Goal: Task Accomplishment & Management: Use online tool/utility

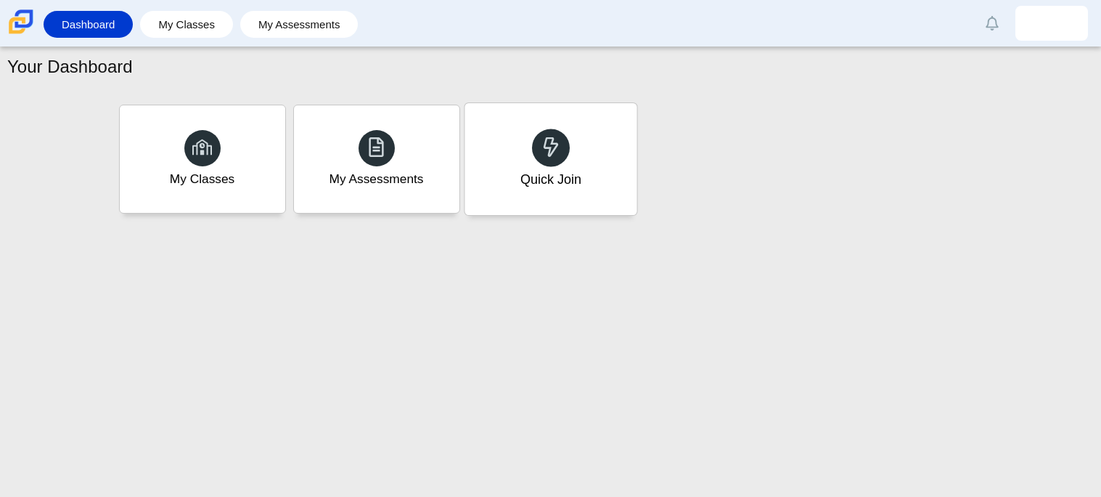
click at [567, 174] on div "Quick Join" at bounding box center [550, 179] width 61 height 19
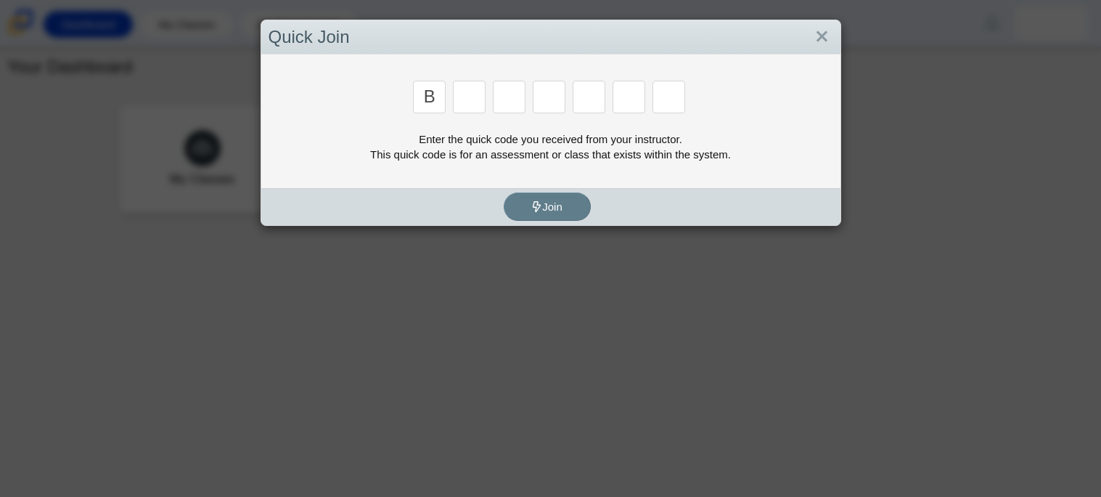
type input "b"
type input "w"
type input "8"
type input "w"
type input "z"
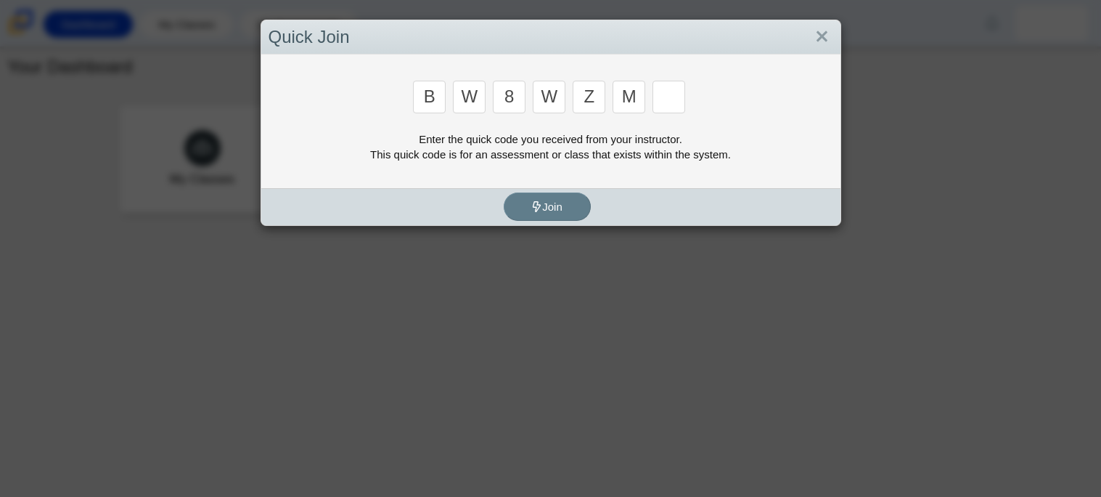
type input "m"
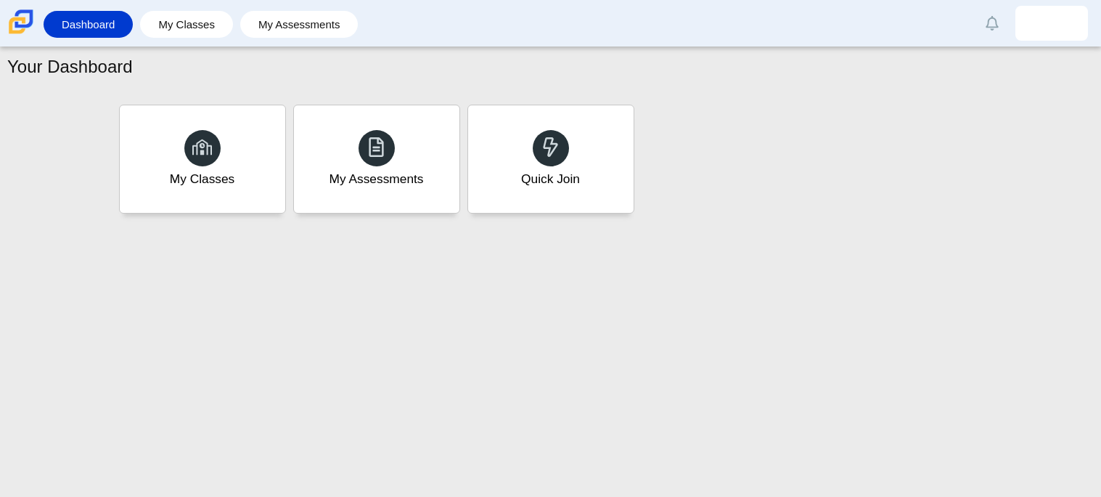
type input "v"
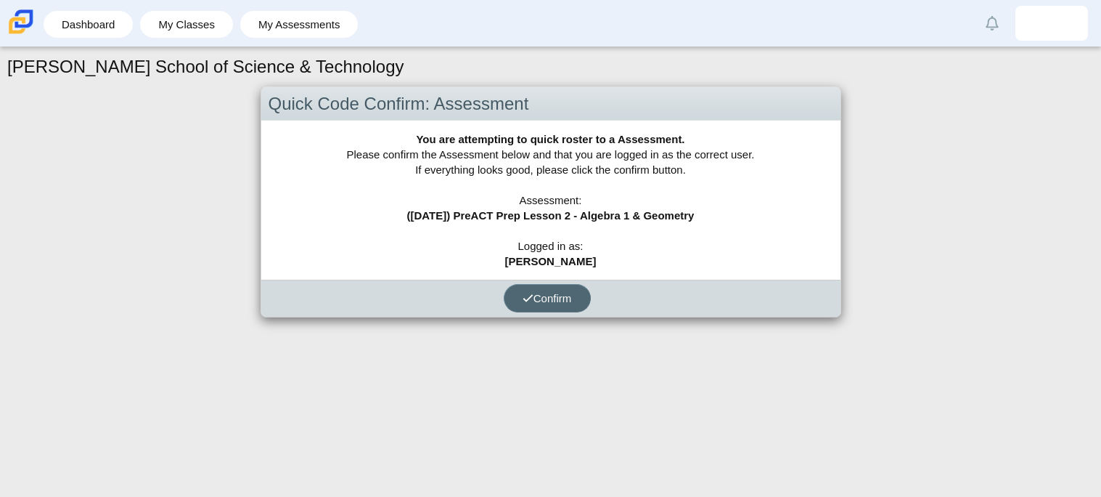
click at [510, 285] on button "Confirm" at bounding box center [547, 298] width 87 height 28
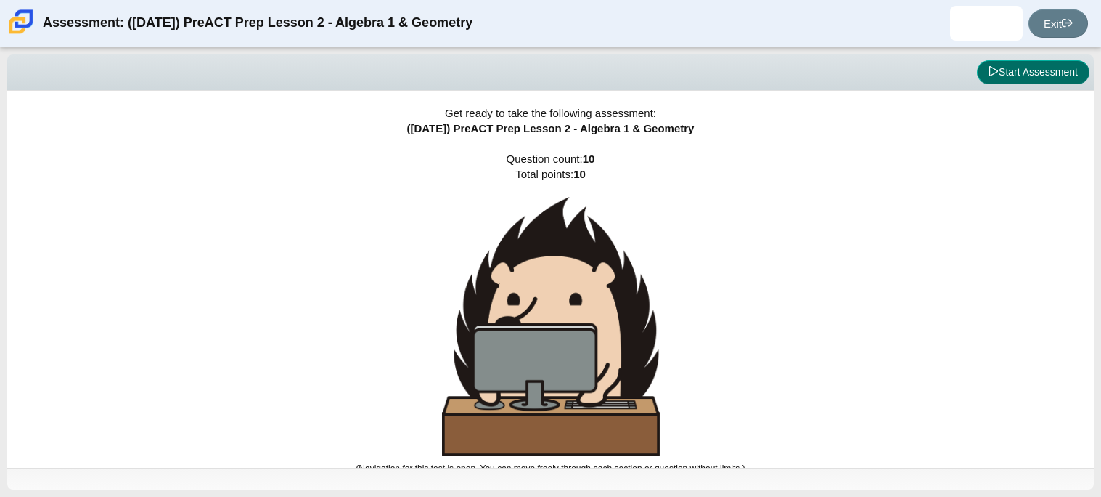
click at [1019, 81] on button "Start Assessment" at bounding box center [1033, 72] width 113 height 25
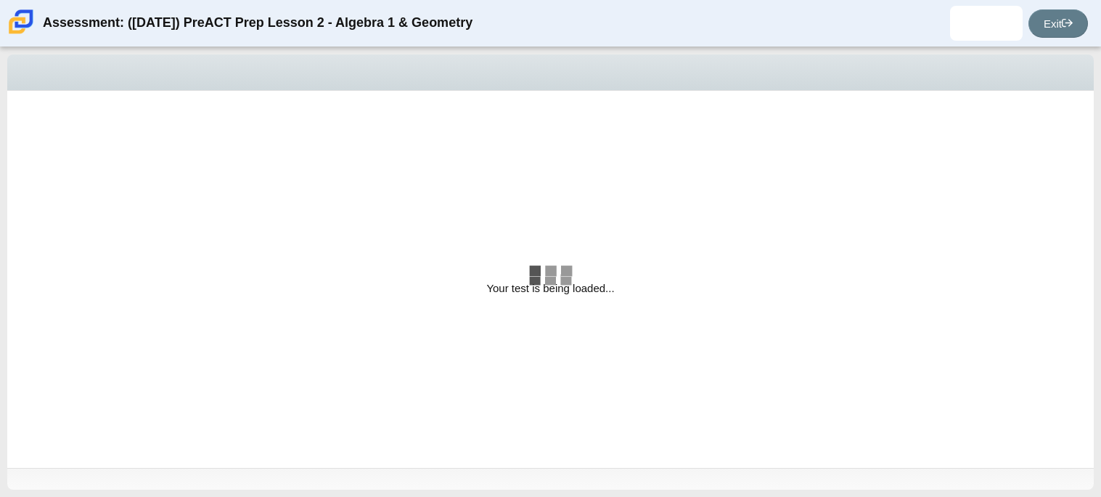
select select "bbf5d072-3e0b-44c4-9a12-6e7c9033f65b"
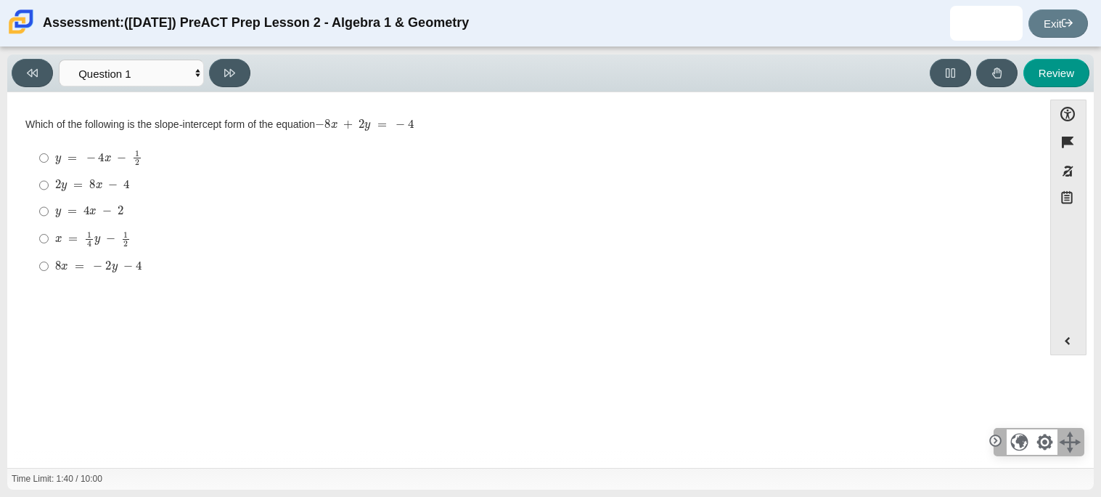
click at [132, 213] on div "y = 4 x − 2" at bounding box center [536, 211] width 963 height 15
click at [49, 213] on input "y = 4 x − 2 y = 4 x − 2" at bounding box center [43, 211] width 9 height 26
radio input "true"
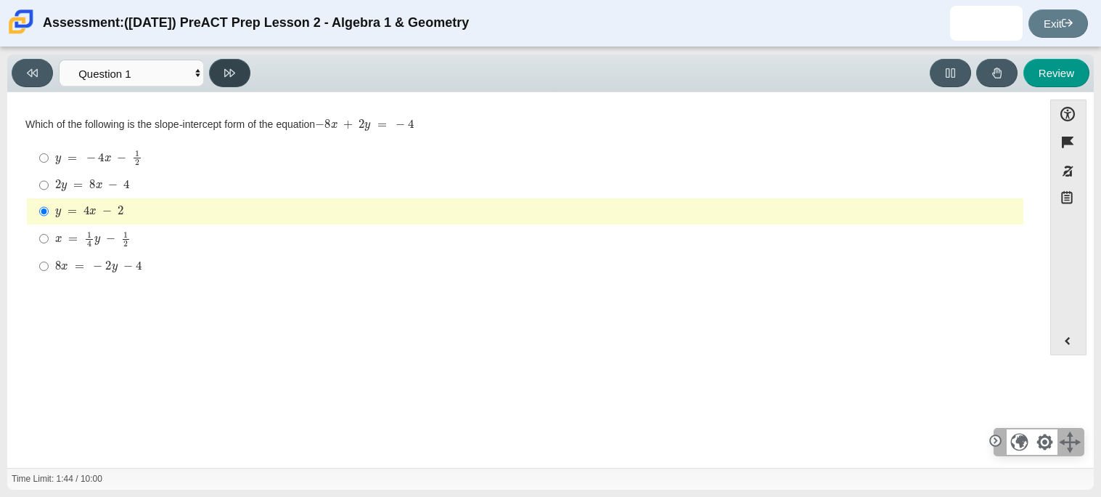
click at [248, 66] on button at bounding box center [229, 73] width 41 height 28
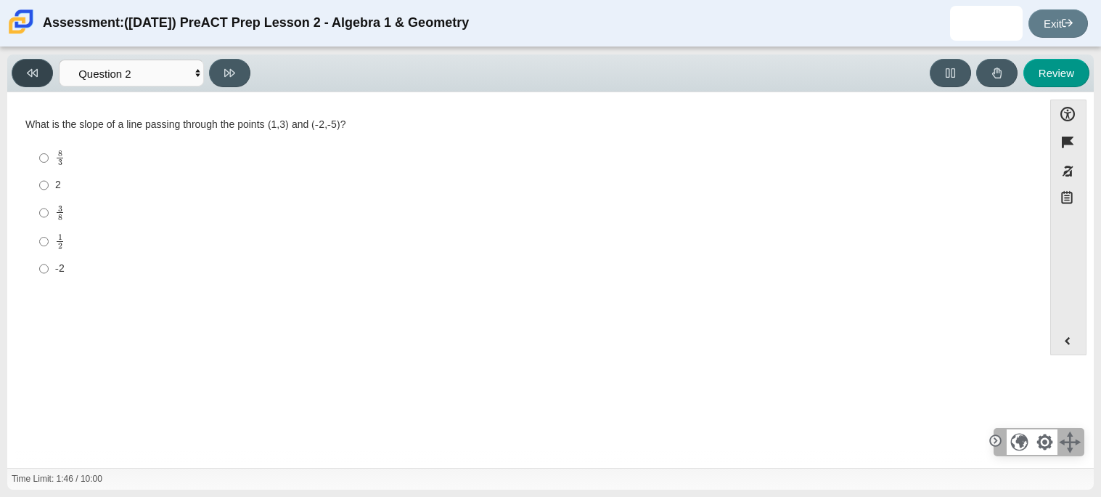
click at [36, 85] on button at bounding box center [32, 73] width 41 height 28
select select "bbf5d072-3e0b-44c4-9a12-6e7c9033f65b"
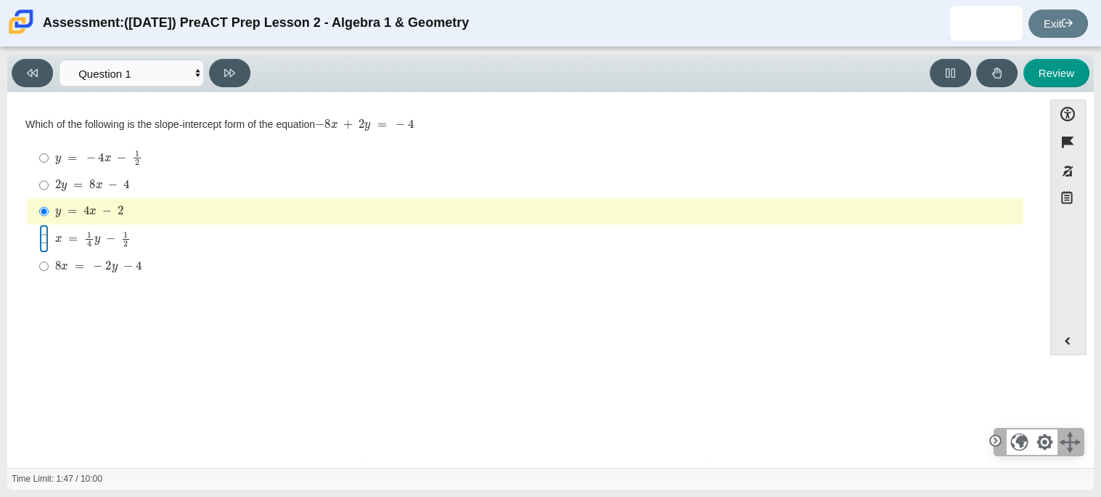
click at [44, 241] on input "x = 1 4 y − 1 2 x = 1 4 y − 1 2" at bounding box center [43, 238] width 9 height 28
radio input "true"
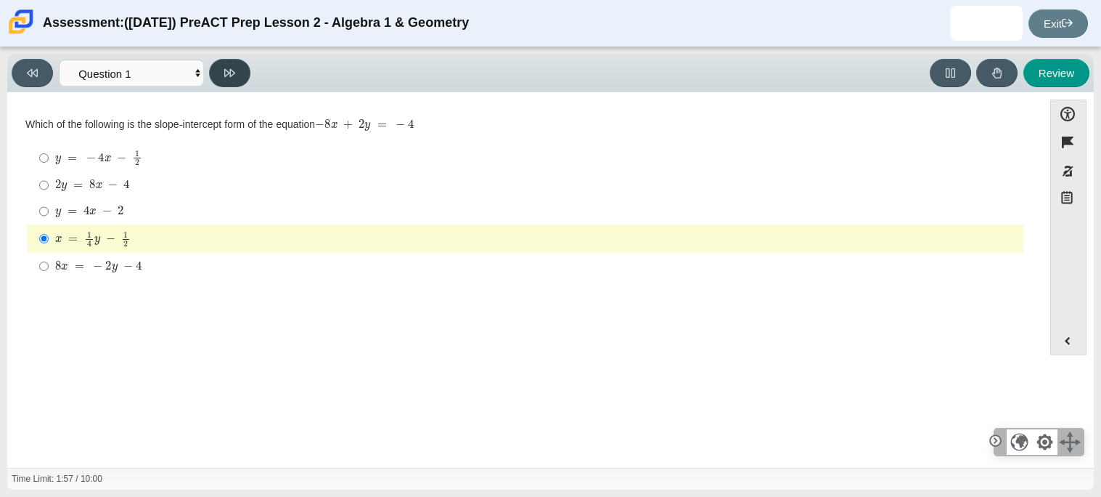
click at [219, 65] on button at bounding box center [229, 73] width 41 height 28
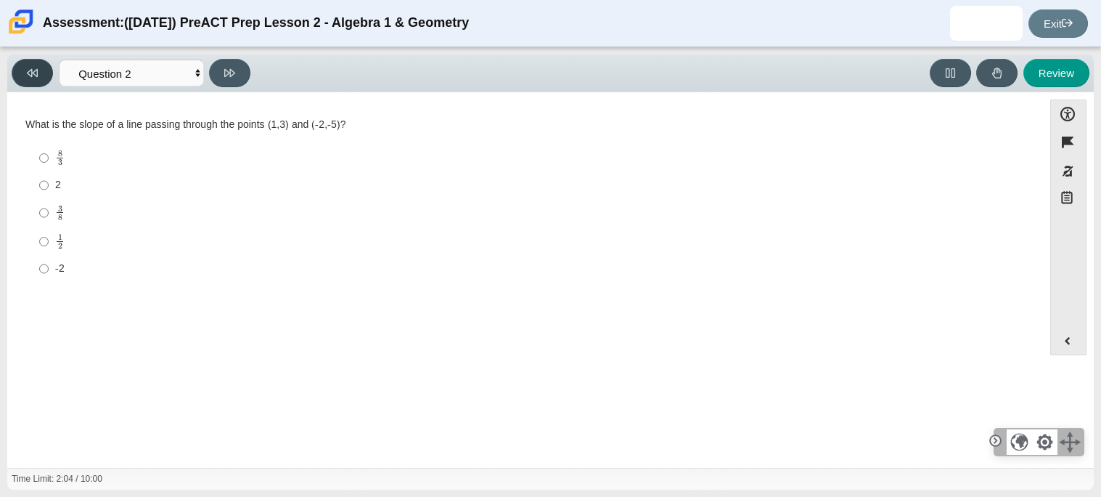
click at [23, 77] on button at bounding box center [32, 73] width 41 height 28
select select "bbf5d072-3e0b-44c4-9a12-6e7c9033f65b"
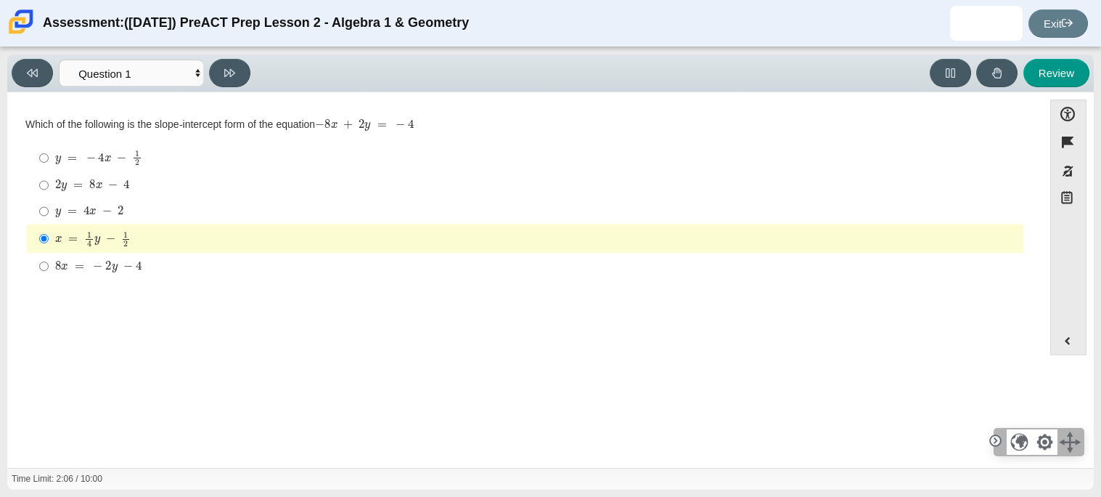
click at [184, 240] on div "x = 1 4 y − 1 2" at bounding box center [536, 239] width 963 height 16
click at [49, 240] on input "x = 1 4 y − 1 2 x = 1 4 y − 1 2" at bounding box center [43, 238] width 9 height 28
click at [68, 236] on mjx-c "Assessment items" at bounding box center [72, 239] width 9 height 8
click at [49, 236] on input "x = 1 4 y − 1 2 x = 1 4 y − 1 2" at bounding box center [43, 238] width 9 height 28
click at [73, 271] on mjx-math "Assessment items" at bounding box center [98, 267] width 86 height 12
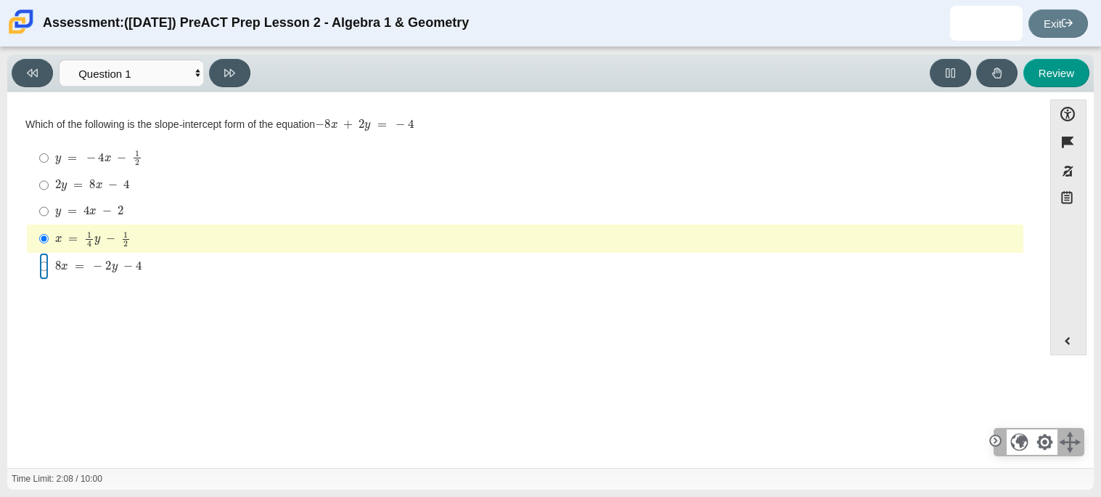
click at [49, 271] on input "8 x = − 2 y − 4 8 x = − 2 y − 4" at bounding box center [43, 266] width 9 height 26
radio input "true"
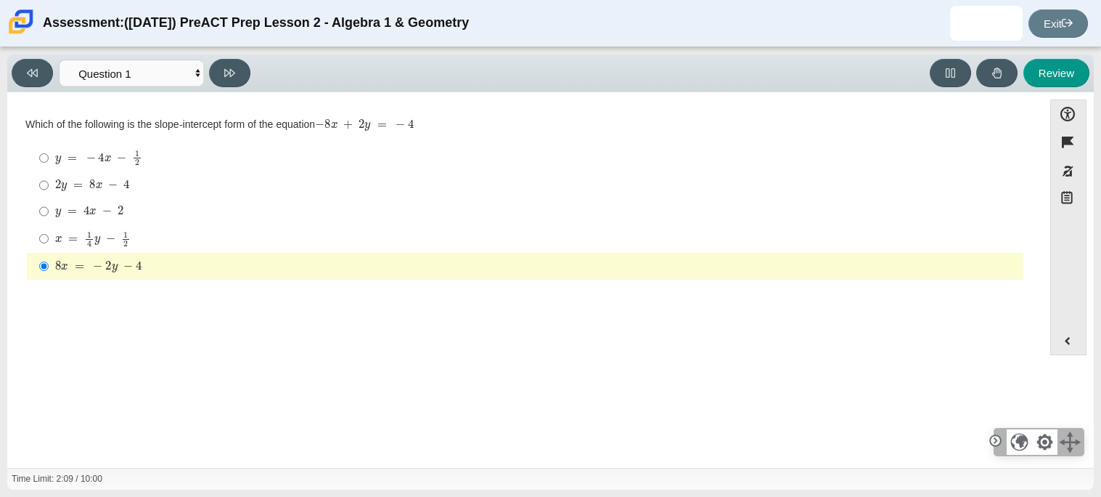
click at [82, 254] on mjx-container "8 x = − 2 y − 4" at bounding box center [98, 265] width 86 height 28
click at [49, 254] on input "8 x = − 2 y − 4 8 x = − 2 y − 4" at bounding box center [43, 266] width 9 height 26
click at [87, 245] on mjx-c "Assessment items" at bounding box center [89, 243] width 4 height 6
click at [49, 245] on input "x = 1 4 y − 1 2 x = 1 4 y − 1 2" at bounding box center [43, 238] width 9 height 28
radio input "true"
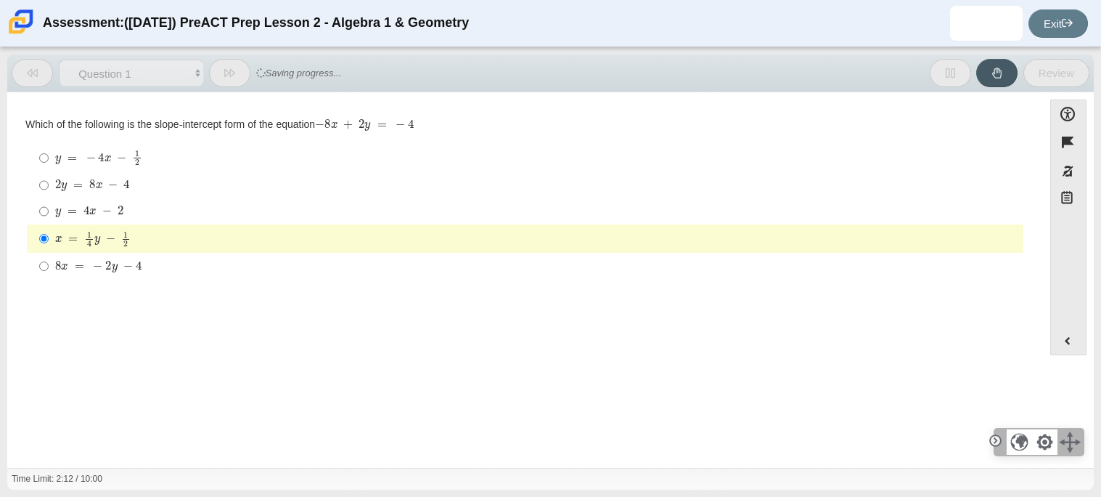
click at [83, 256] on mjx-container "8 x = − 2 y − 4" at bounding box center [98, 265] width 86 height 28
click at [49, 256] on input "8 x = − 2 y − 4 8 x = − 2 y − 4" at bounding box center [43, 266] width 9 height 26
radio input "true"
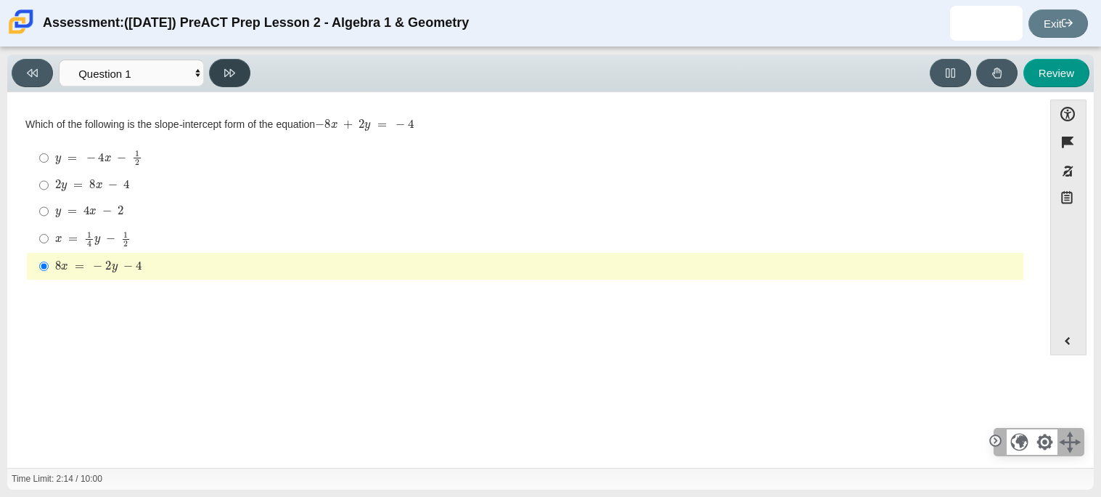
click at [240, 83] on button at bounding box center [229, 73] width 41 height 28
select select "ed62e223-81bd-4cbf-ab48-ab975844bd1f"
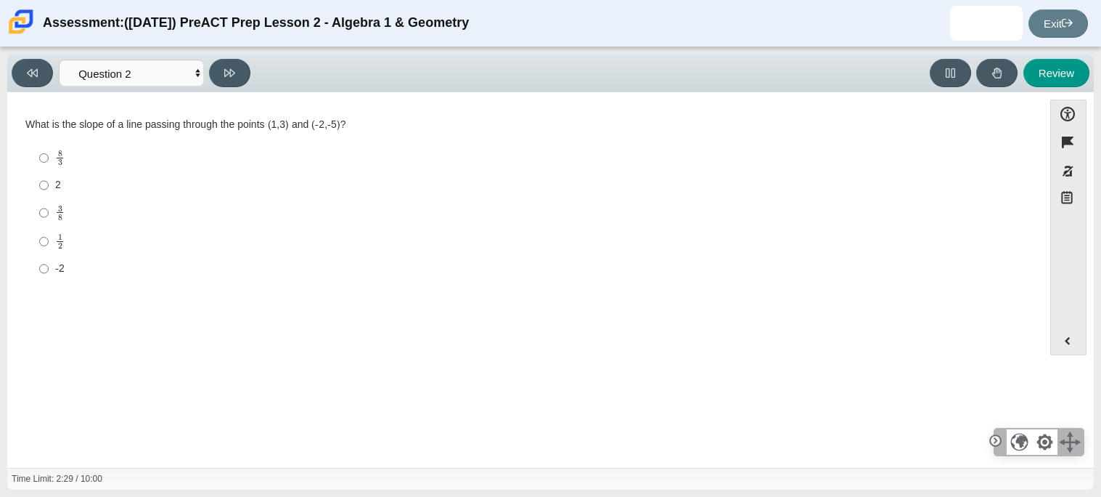
click at [68, 224] on label "3 8 3 eighths" at bounding box center [526, 212] width 994 height 28
click at [49, 224] on input "3 8 3 eighths" at bounding box center [43, 212] width 9 height 28
radio input "true"
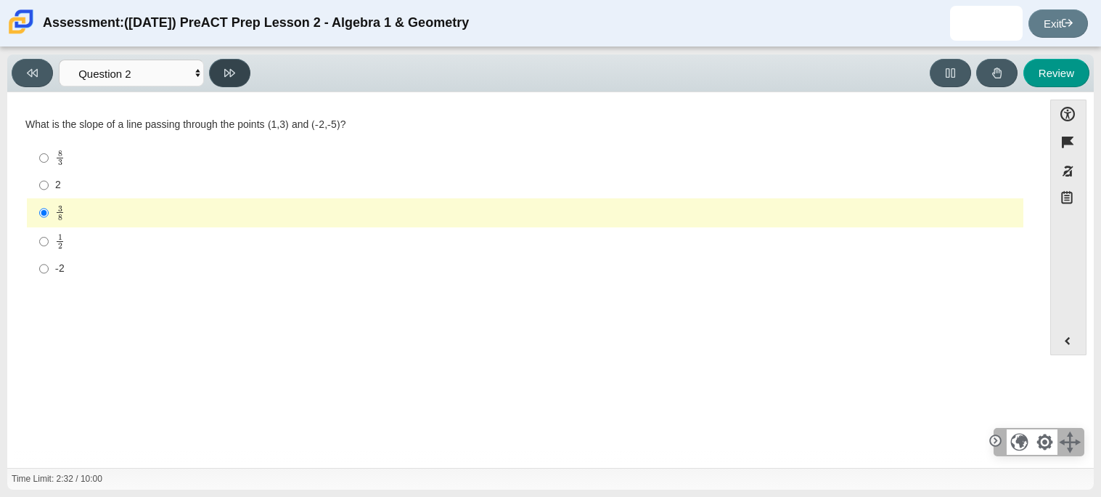
click at [242, 68] on button at bounding box center [229, 73] width 41 height 28
select select "97f4f5fa-a52e-4fed-af51-565bfcdf47cb"
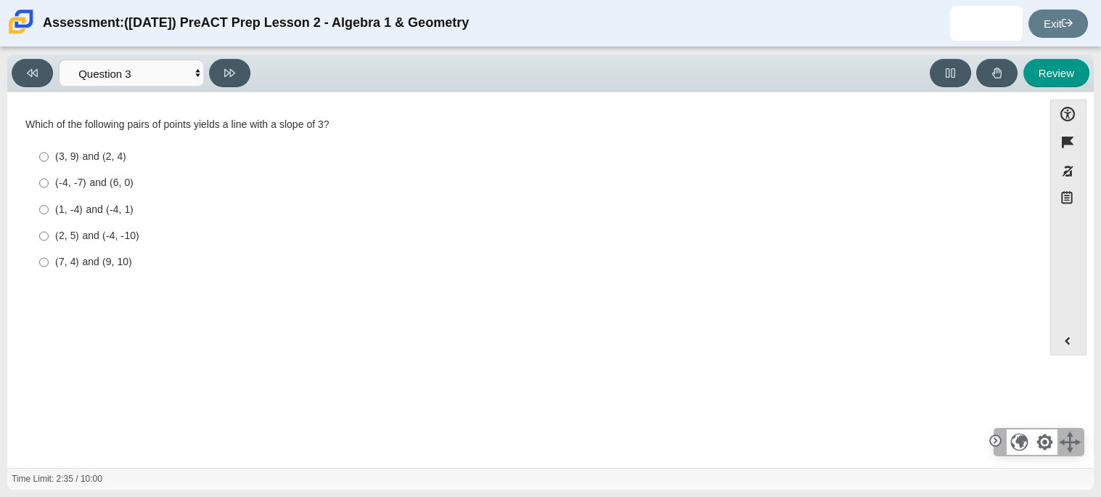
click at [75, 240] on div "(2, 5) and (-4, -10)" at bounding box center [536, 236] width 963 height 15
click at [49, 240] on input "(2, 5) and (-4, -10) (2, 5) and (-4, -10)" at bounding box center [43, 236] width 9 height 26
radio input "true"
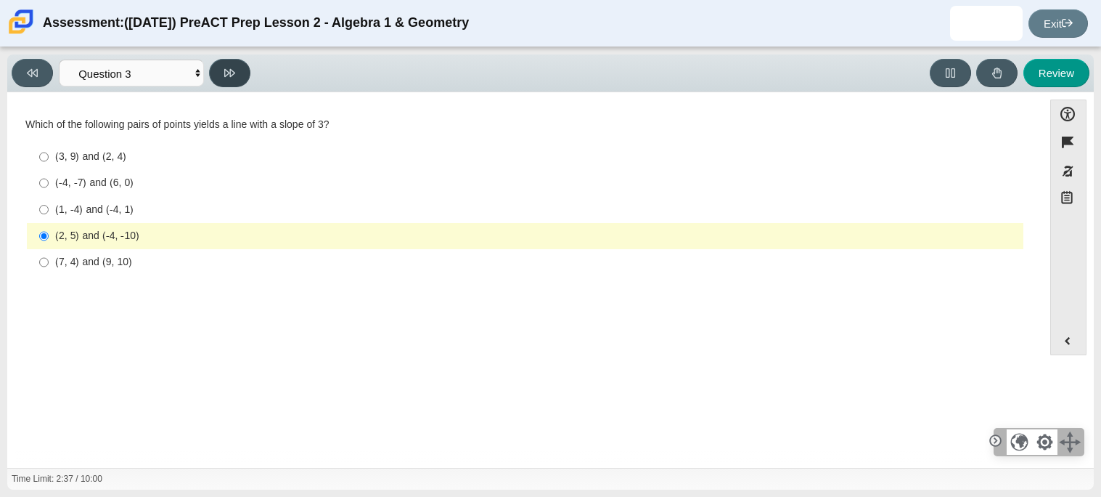
click at [221, 73] on button at bounding box center [229, 73] width 41 height 28
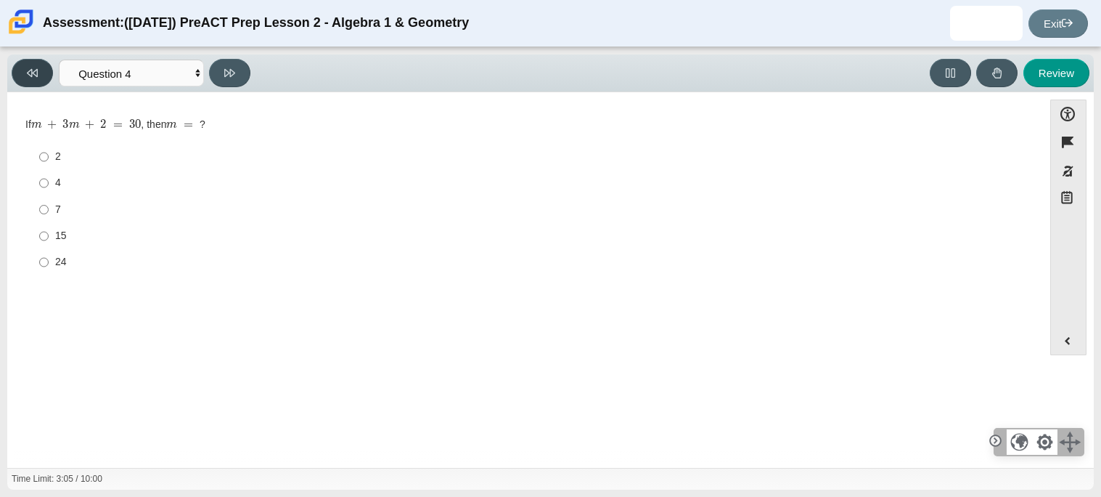
click at [44, 70] on button at bounding box center [32, 73] width 41 height 28
select select "97f4f5fa-a52e-4fed-af51-565bfcdf47cb"
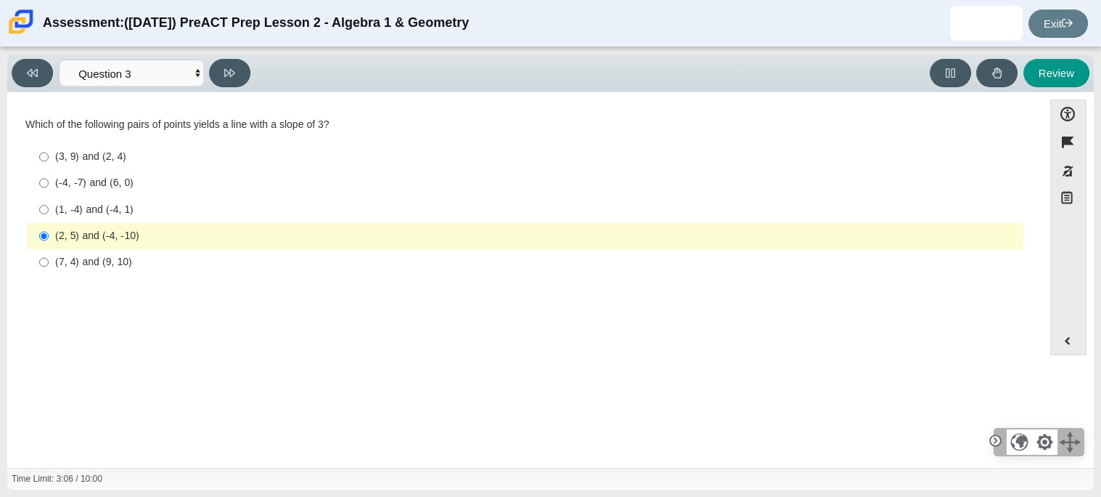
click at [101, 159] on div "(3, 9) and (2, 4)" at bounding box center [536, 157] width 963 height 15
click at [49, 159] on input "(3, 9) and (2, 4) (3, 9) and (2, 4)" at bounding box center [43, 157] width 9 height 26
radio input "true"
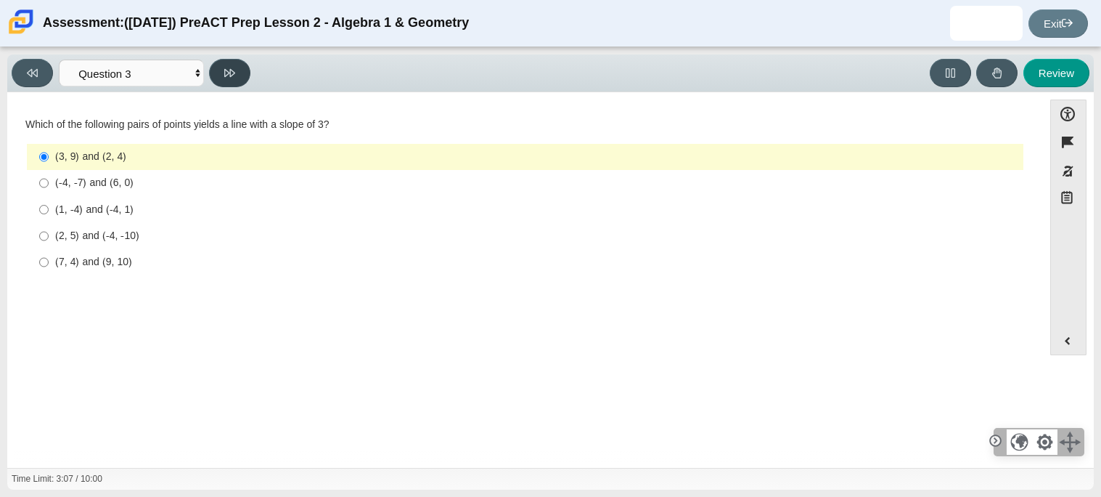
click at [237, 78] on button at bounding box center [229, 73] width 41 height 28
select select "89427bb7-e313-4f00-988f-8b8255897029"
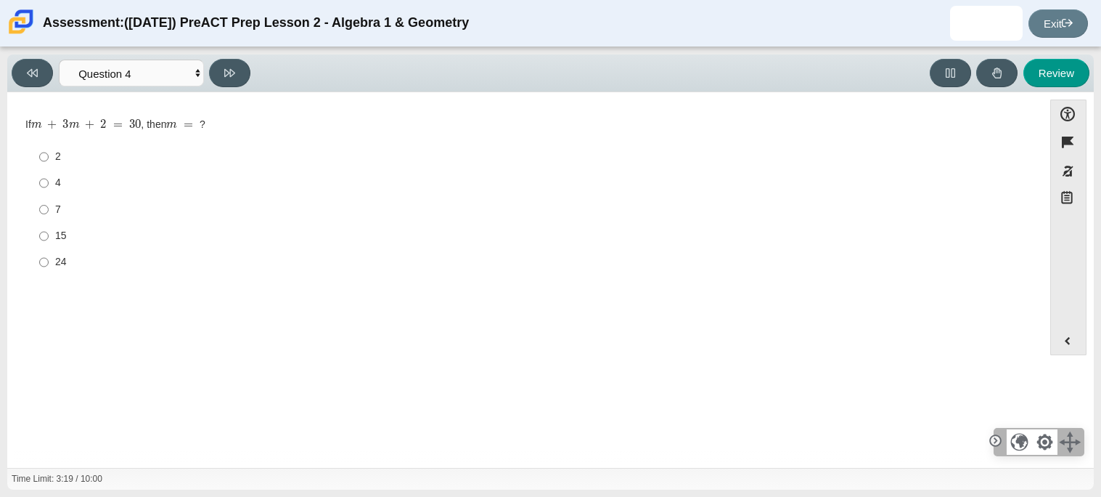
click at [75, 205] on div "7" at bounding box center [536, 210] width 963 height 15
click at [49, 205] on input "7 7" at bounding box center [43, 209] width 9 height 26
radio input "true"
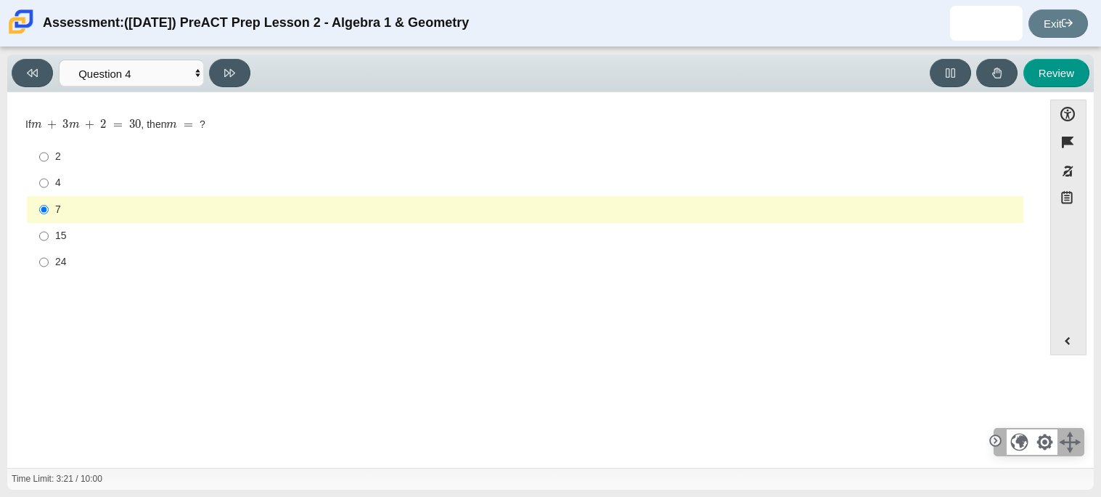
click at [226, 34] on div "Assessment: (9/29/25) PreACT Prep Lesson 2 - Algebra 1 & Geometry" at bounding box center [256, 23] width 426 height 35
click at [224, 72] on icon at bounding box center [229, 73] width 11 height 8
select select "489dcffd-4e6a-49cf-a9d6-ad1d4a911a4e"
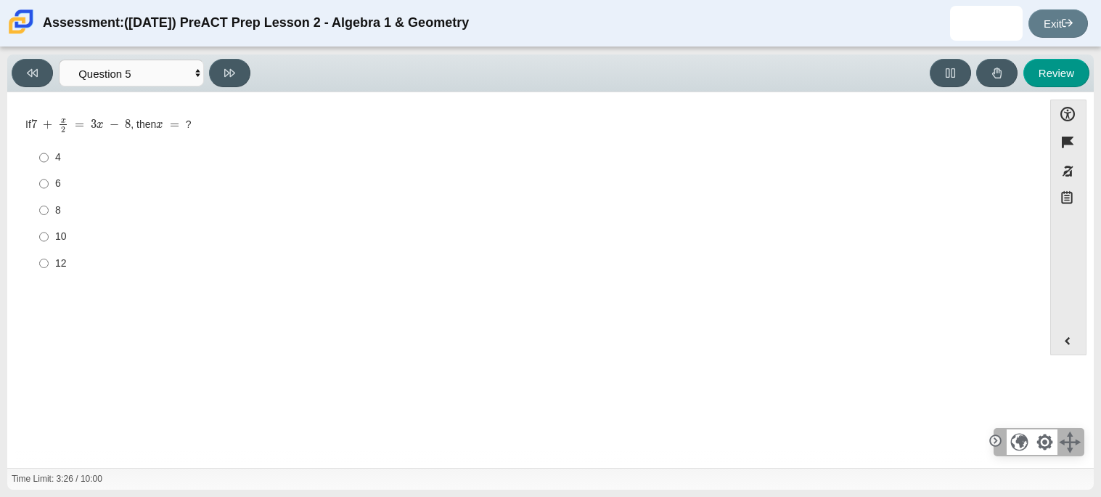
click at [69, 258] on div "12" at bounding box center [536, 263] width 963 height 15
click at [49, 258] on input "12 12" at bounding box center [43, 263] width 9 height 26
radio input "true"
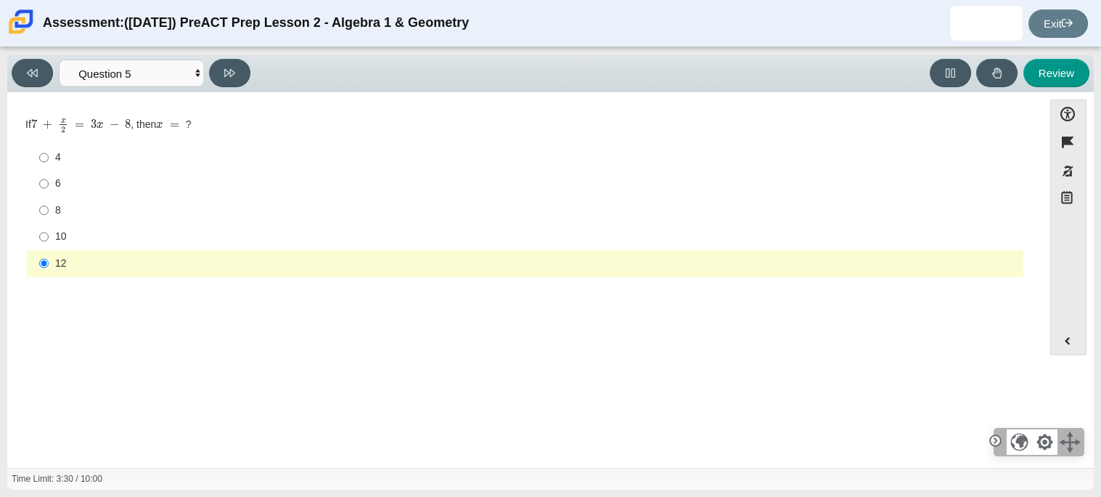
click at [57, 150] on label "4 4" at bounding box center [526, 157] width 994 height 26
click at [49, 150] on input "4 4" at bounding box center [43, 157] width 9 height 26
radio input "true"
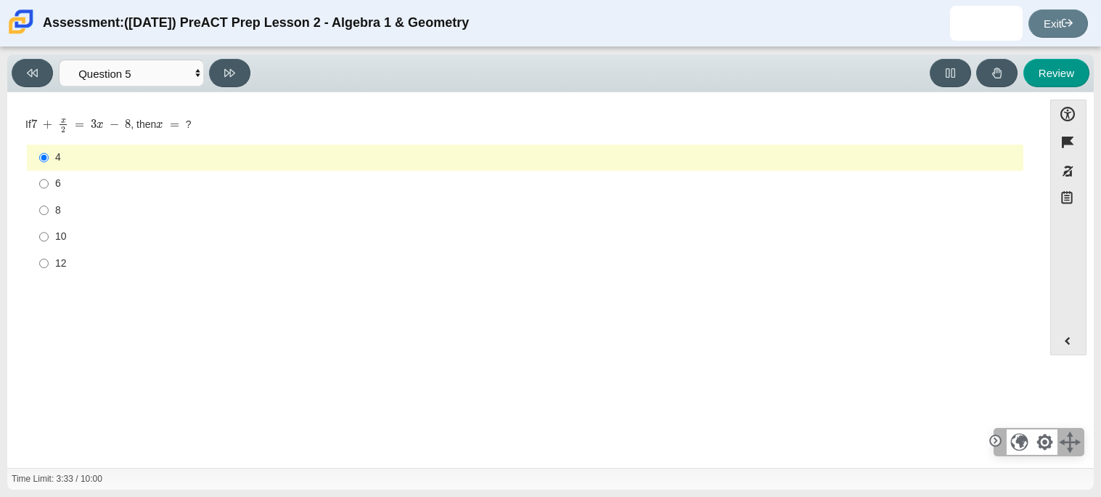
click at [108, 187] on div "6" at bounding box center [536, 183] width 963 height 15
click at [49, 187] on input "6 6" at bounding box center [43, 184] width 9 height 26
radio input "true"
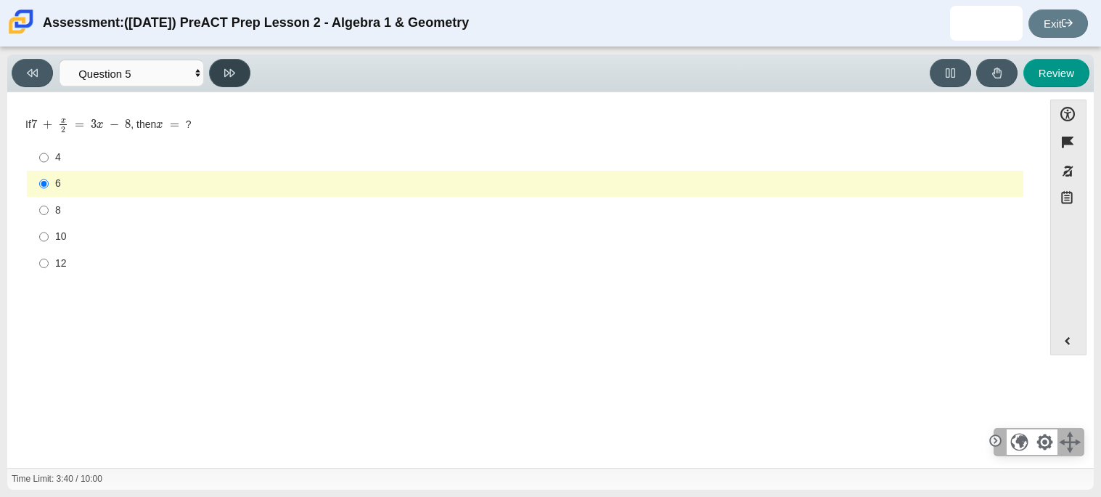
click at [243, 79] on button at bounding box center [229, 73] width 41 height 28
select select "210571de-36a6-4d8e-a361-ceff8ef801dc"
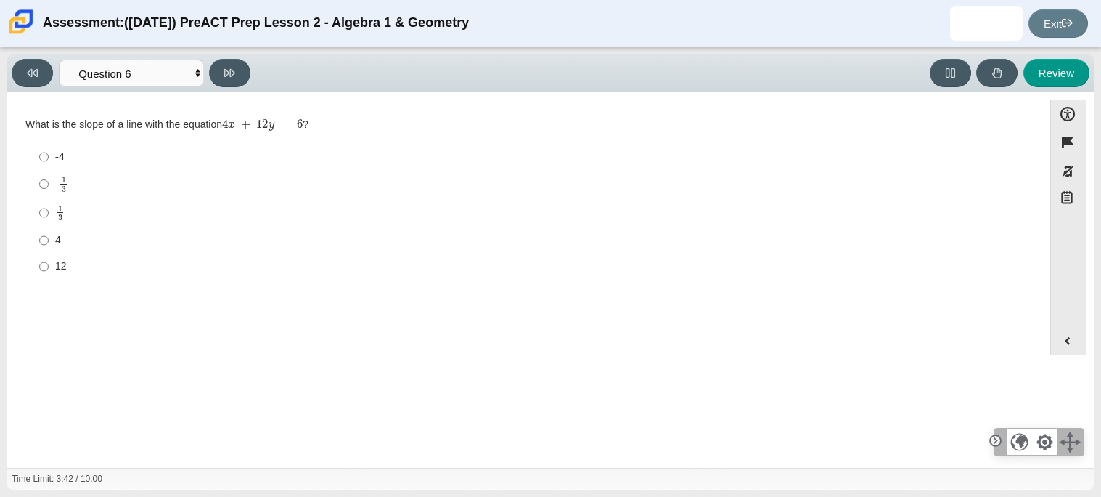
click at [70, 181] on div "- 1 3" at bounding box center [536, 184] width 963 height 17
click at [49, 181] on input "- 1 3 -1 third" at bounding box center [43, 184] width 9 height 28
radio input "true"
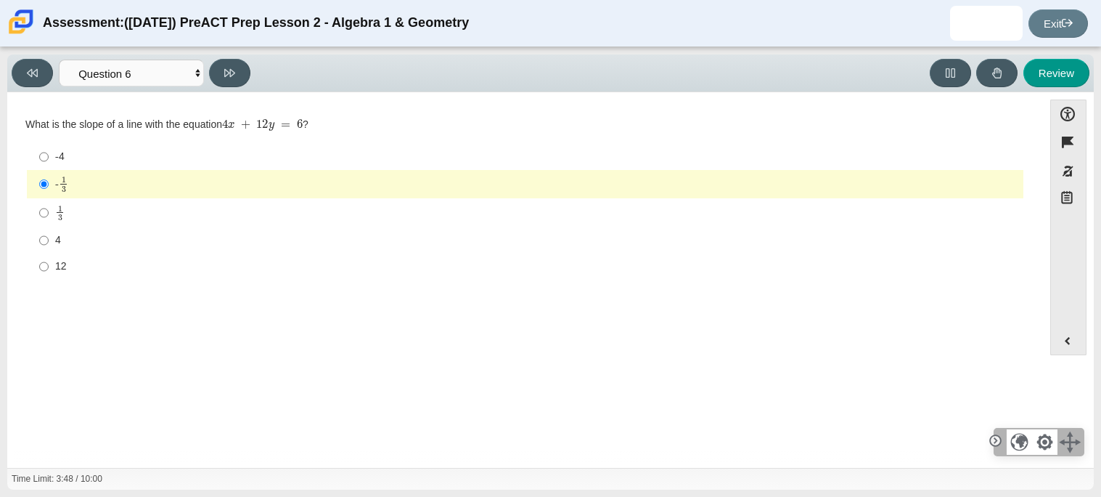
click at [104, 206] on div "1 3" at bounding box center [536, 213] width 963 height 17
click at [49, 206] on input "1 3 1 third" at bounding box center [43, 212] width 9 height 28
radio input "true"
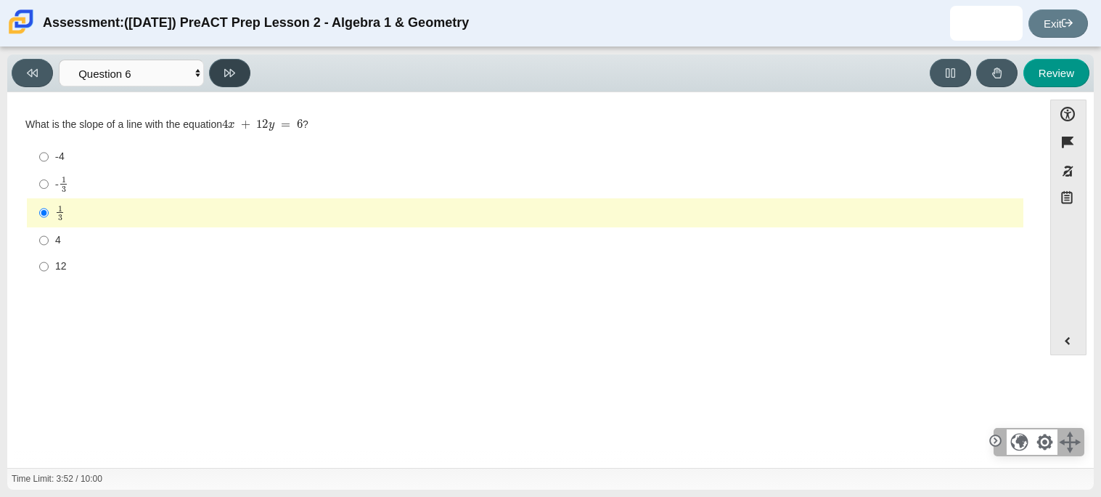
click at [237, 73] on button at bounding box center [229, 73] width 41 height 28
select select "ec95ace6-bebc-42b8-9428-40567494d4da"
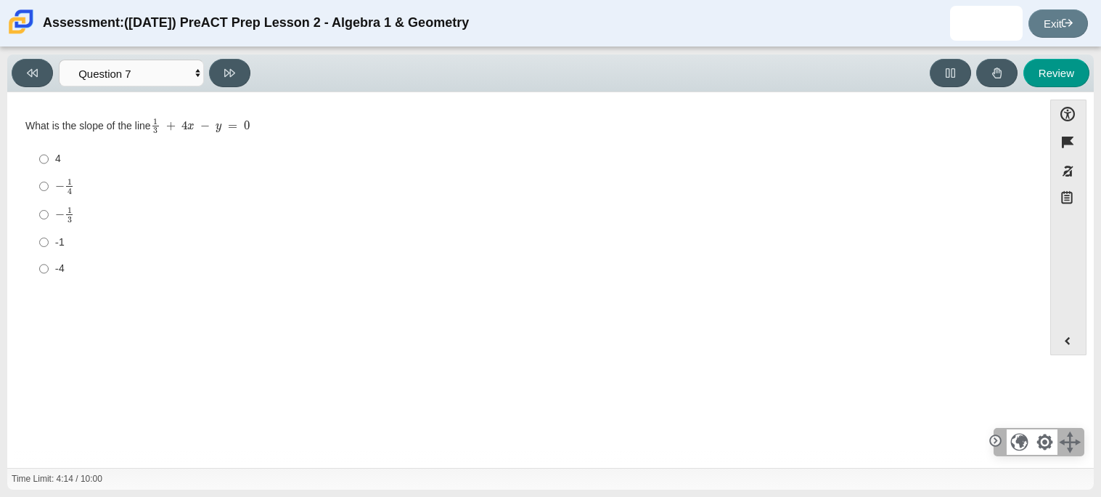
click at [106, 187] on div "− 1 4" at bounding box center [536, 186] width 963 height 16
click at [49, 187] on input "− 1 4 negative 1 fourth" at bounding box center [43, 186] width 9 height 28
radio input "true"
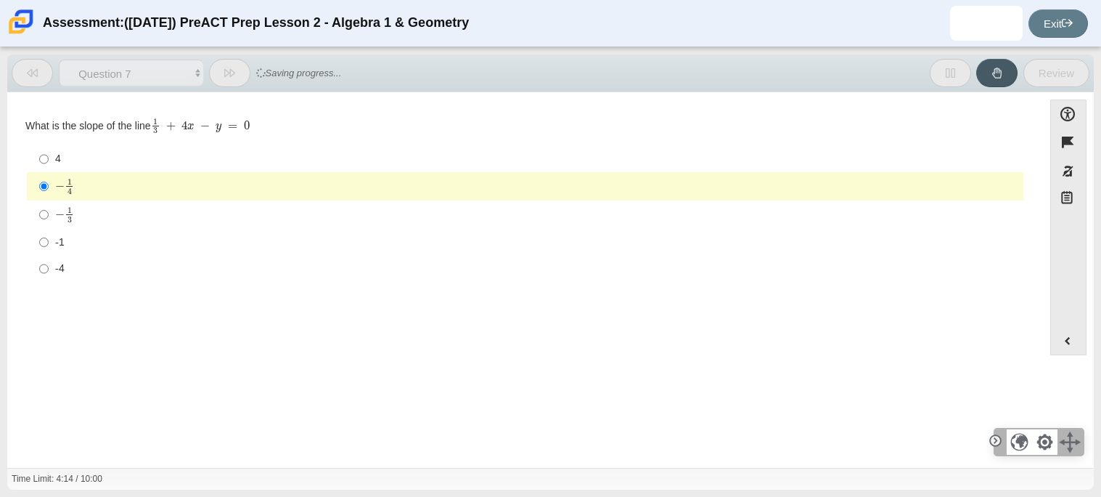
click at [90, 236] on div "-1" at bounding box center [536, 242] width 963 height 15
click at [49, 236] on input "-1 -1" at bounding box center [43, 242] width 9 height 26
radio input "true"
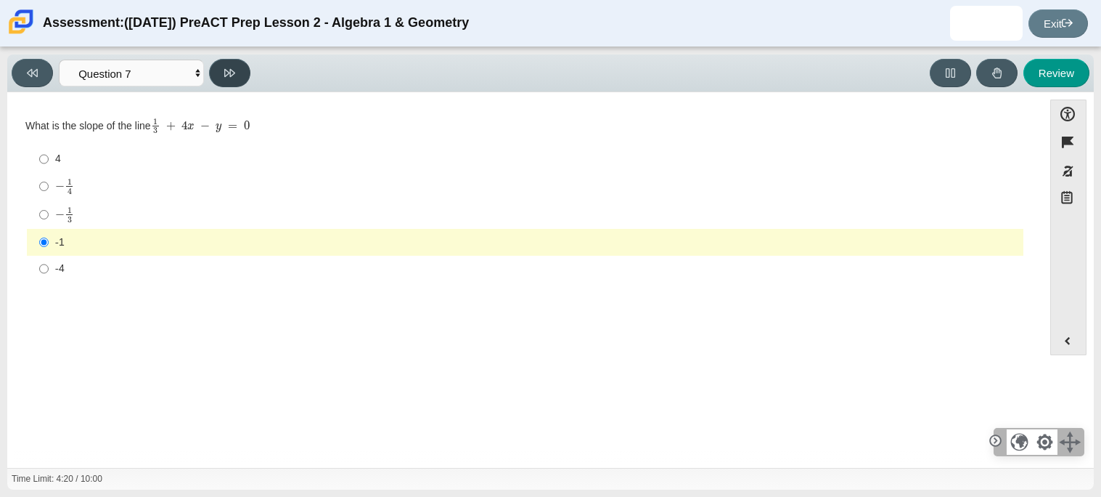
click at [224, 71] on icon at bounding box center [229, 73] width 11 height 11
select select "ce81fe10-bf29-4b5e-8bd7-4f47f2fed4d8"
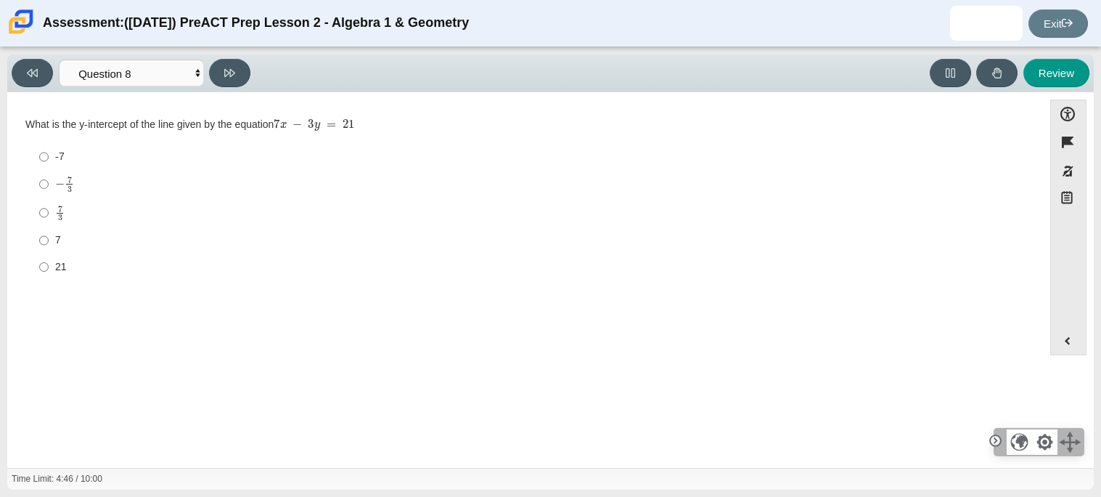
click at [209, 79] on div "Viewing Question 8 of 10 in Pacing Mode Questions Question 1 Question 2 Questio…" at bounding box center [134, 73] width 245 height 28
click at [65, 213] on div "7 3" at bounding box center [536, 213] width 963 height 17
click at [49, 213] on input "7 3 7 thirds" at bounding box center [43, 212] width 9 height 28
radio input "true"
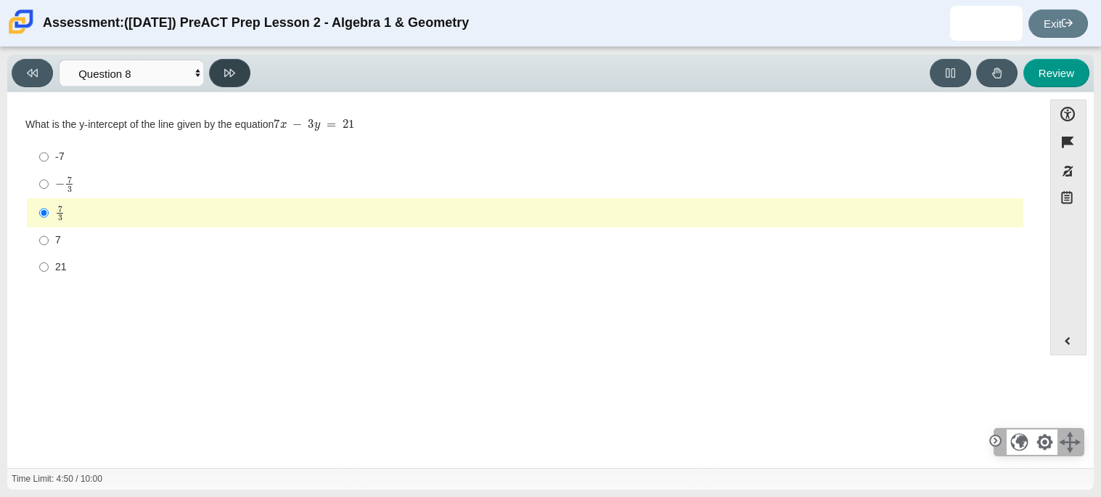
click at [237, 67] on button at bounding box center [229, 73] width 41 height 28
select select "14773eaf-2ca1-47ae-afe7-a624a56f34b3"
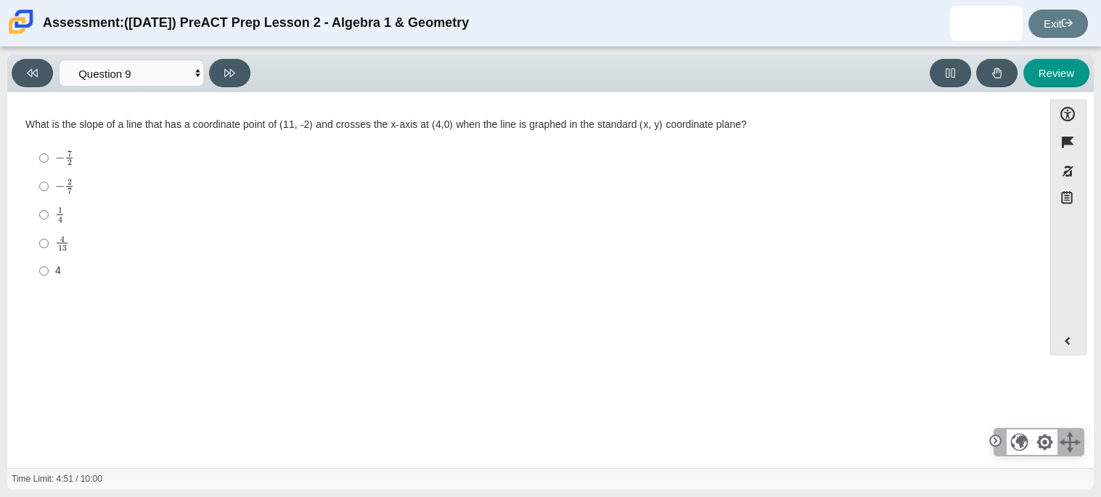
click at [155, 144] on label "− 7 2 negative 7 halves" at bounding box center [526, 158] width 994 height 28
click at [49, 144] on input "− 7 2 negative 7 halves" at bounding box center [43, 158] width 9 height 28
radio input "true"
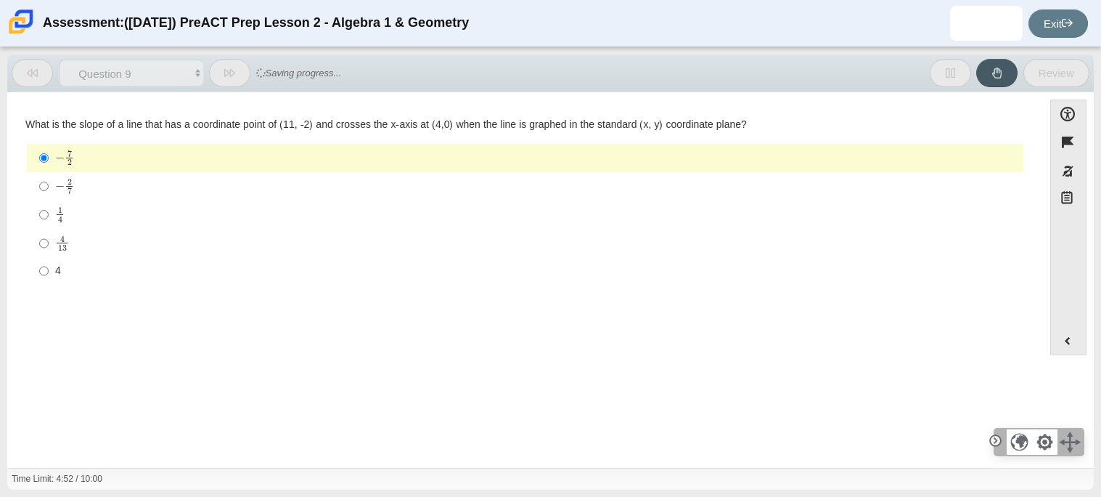
click at [158, 203] on label "1 4 1 fourth" at bounding box center [526, 214] width 994 height 28
click at [49, 203] on input "1 4 1 fourth" at bounding box center [43, 214] width 9 height 28
radio input "true"
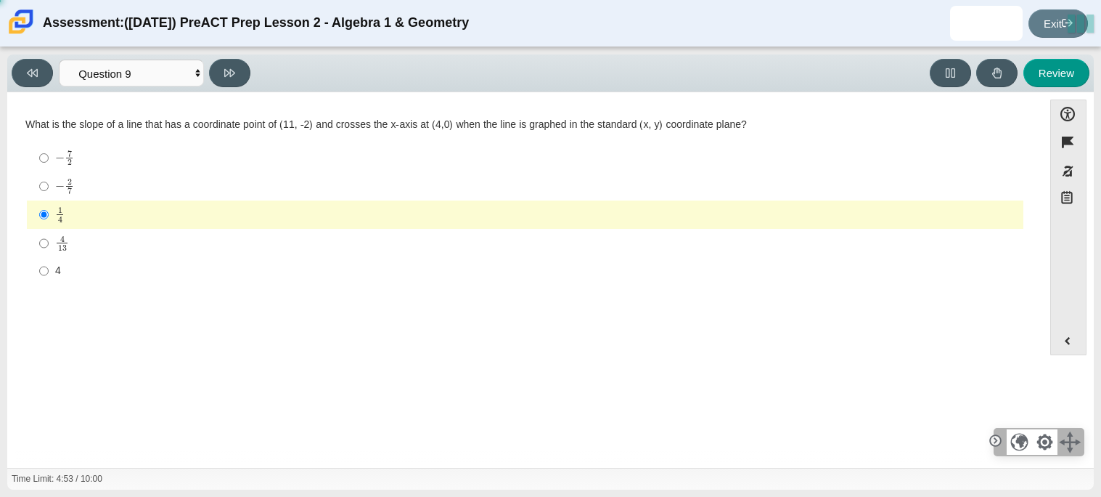
click at [118, 255] on label "4 13 4 over 13" at bounding box center [526, 243] width 994 height 28
click at [49, 255] on input "4 13 4 over 13" at bounding box center [43, 243] width 9 height 28
radio input "true"
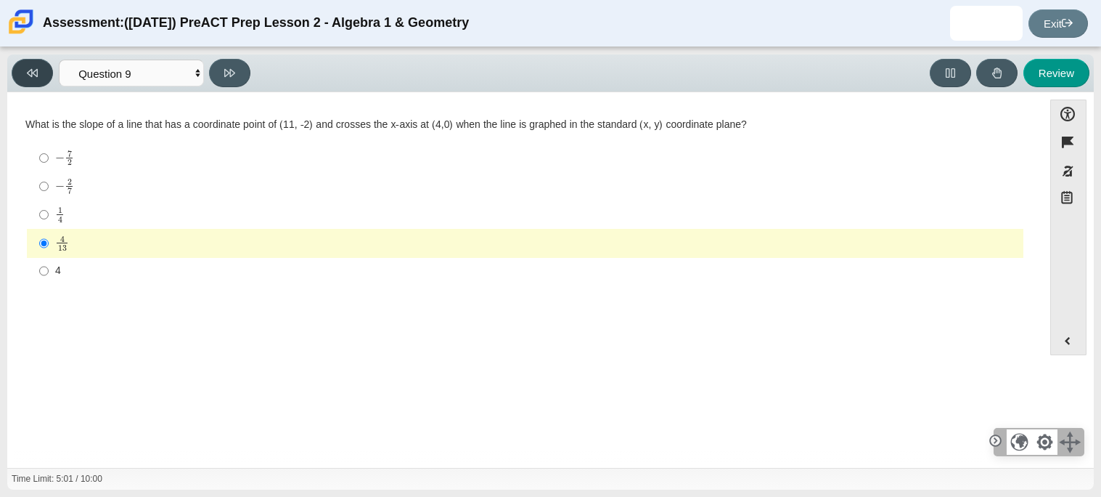
click at [38, 83] on button at bounding box center [32, 73] width 41 height 28
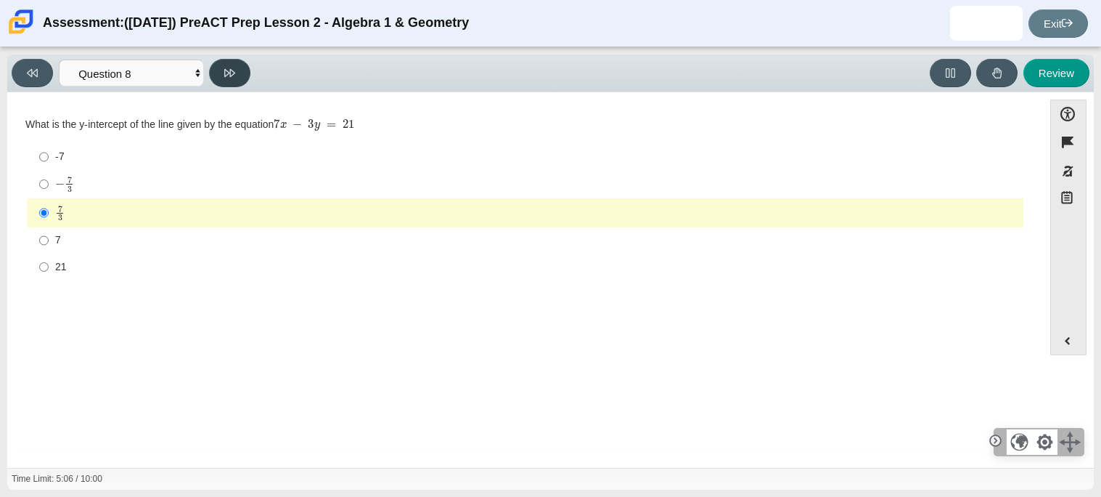
click at [222, 83] on button at bounding box center [229, 73] width 41 height 28
select select "14773eaf-2ca1-47ae-afe7-a624a56f34b3"
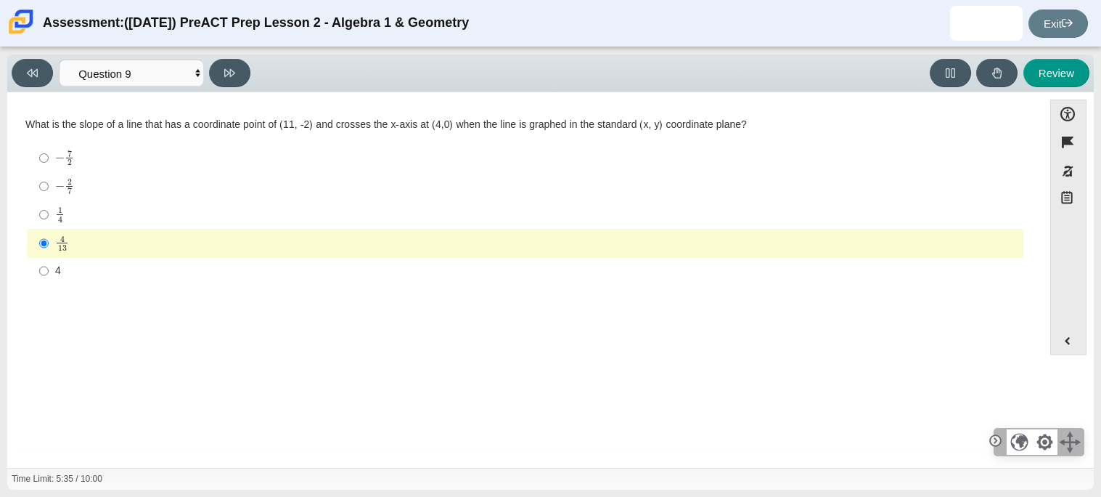
click at [68, 195] on mjx-container "− 2 7" at bounding box center [64, 185] width 19 height 28
click at [49, 195] on input "− 2 7 negative 2 sevenths" at bounding box center [43, 186] width 9 height 28
radio input "true"
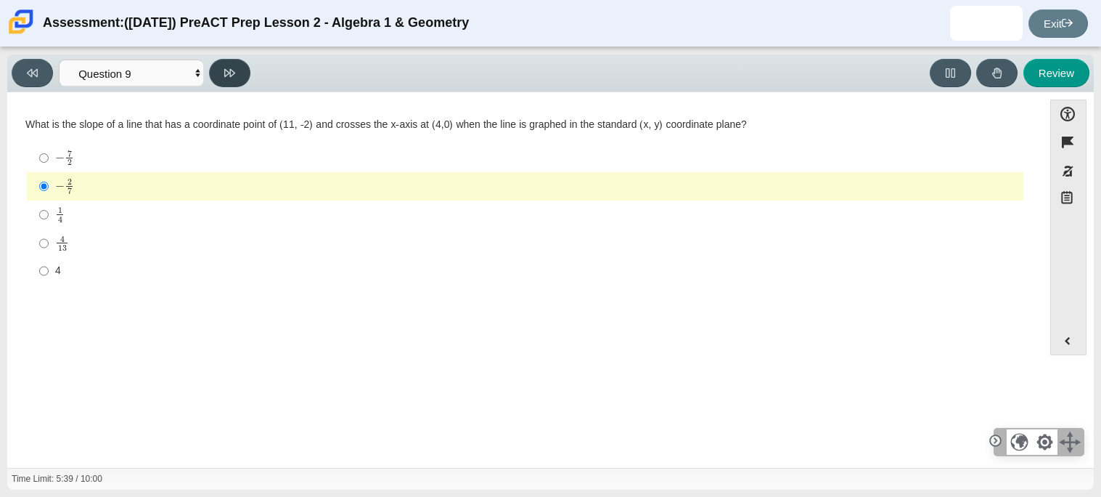
click at [217, 79] on button at bounding box center [229, 73] width 41 height 28
select select "96b71634-eacb-4f7e-8aef-411727d9bcba"
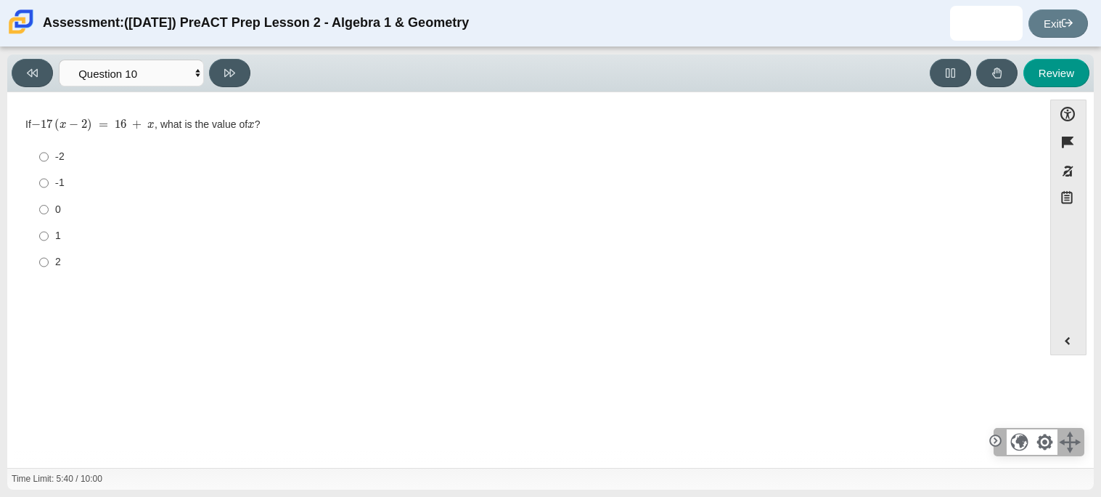
click at [102, 277] on div "Question If − 17 ( x − 2 ) = 16 + x , what is the value of x ? Responses -2 -2 …" at bounding box center [525, 199] width 1021 height 171
click at [105, 264] on div "2" at bounding box center [536, 262] width 963 height 15
click at [49, 264] on input "2 2" at bounding box center [43, 262] width 9 height 26
radio input "true"
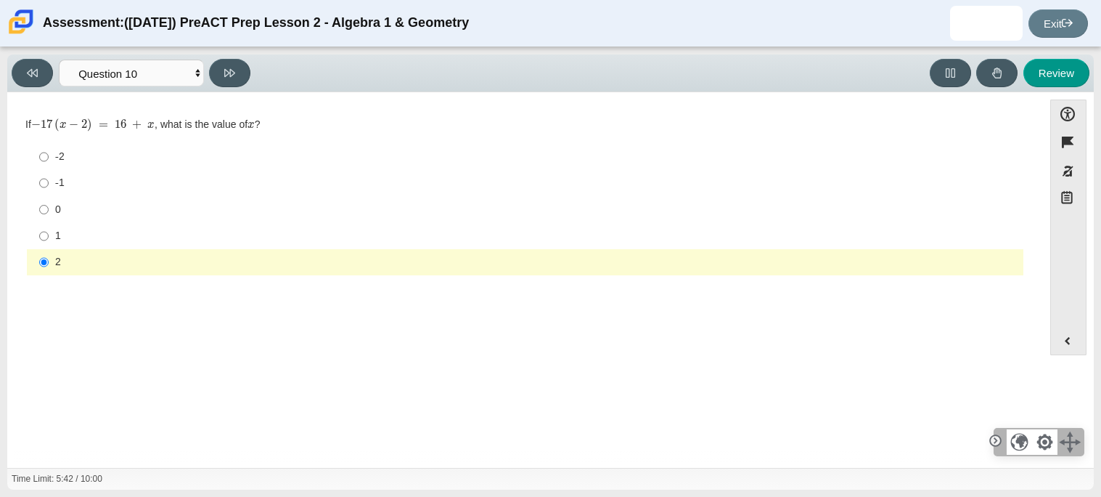
click at [250, 54] on div "Viewing Question 10 of 10 in Pacing Mode Questions Question 1 Question 2 Questi…" at bounding box center [550, 54] width 1087 height 1
click at [247, 57] on div "Viewing Question 10 of 10 in Pacing Mode Questions Question 1 Question 2 Questi…" at bounding box center [550, 73] width 1087 height 38
click at [231, 77] on icon at bounding box center [229, 73] width 11 height 11
select select "review"
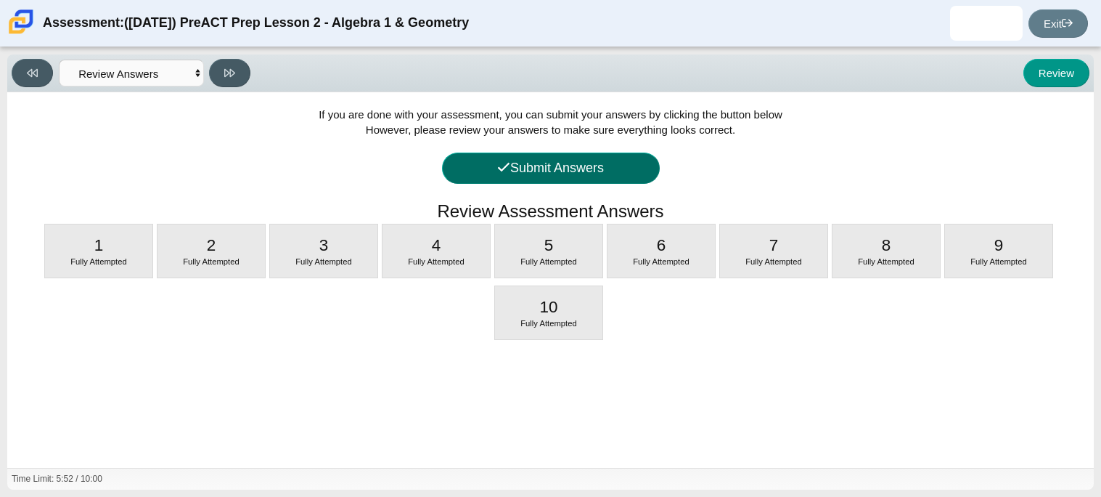
click at [637, 177] on button "Submit Answers" at bounding box center [551, 167] width 218 height 31
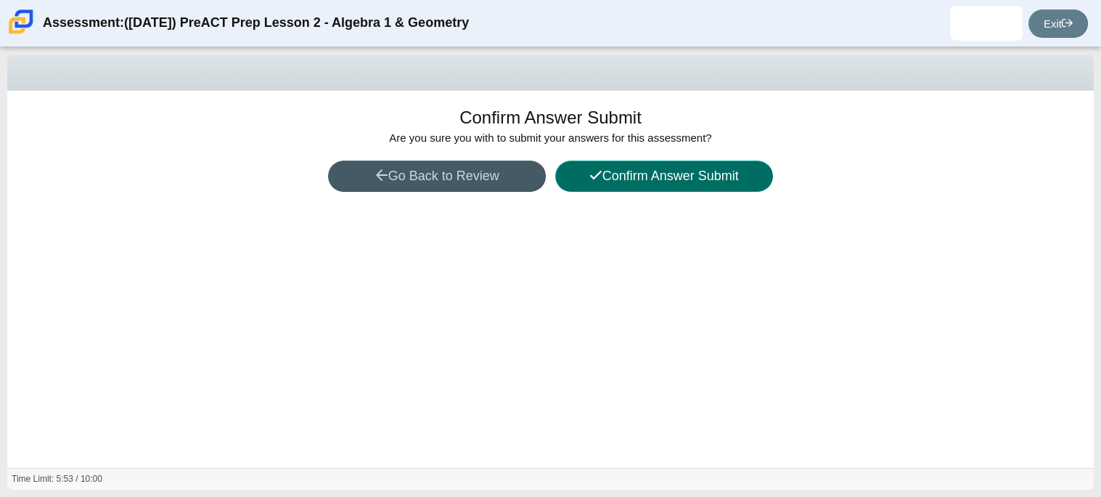
click at [642, 174] on button "Confirm Answer Submit" at bounding box center [664, 175] width 218 height 31
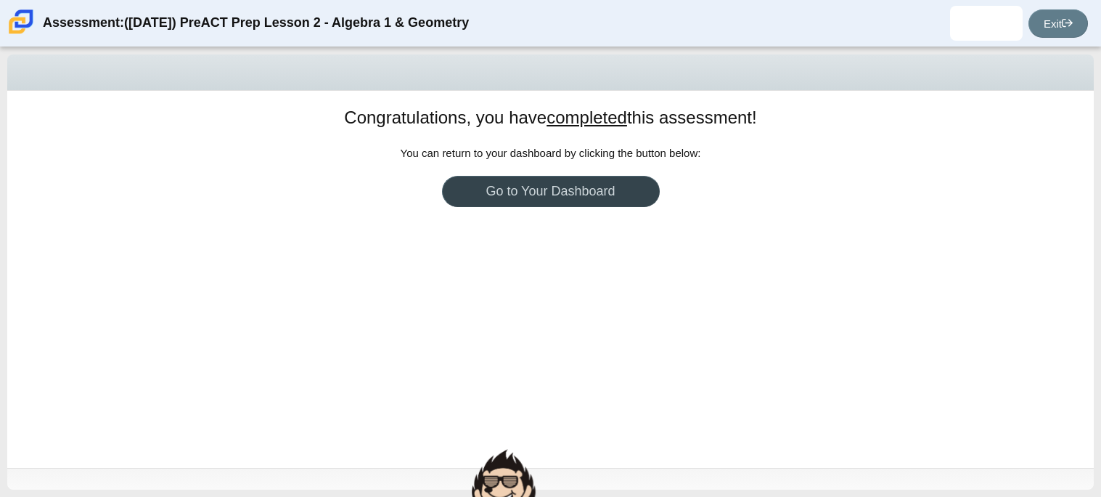
click at [631, 183] on link "Go to Your Dashboard" at bounding box center [551, 191] width 218 height 31
